Goal: Communication & Community: Connect with others

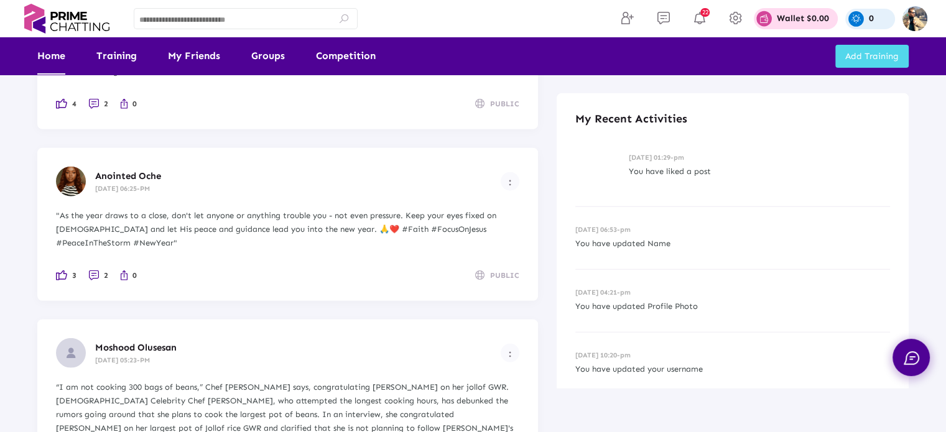
scroll to position [7565, 0]
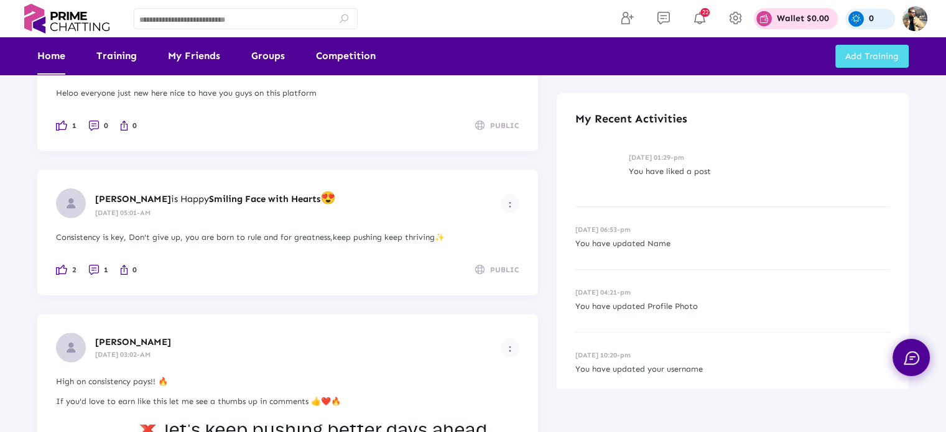
scroll to position [311, 0]
